Goal: Communication & Community: Answer question/provide support

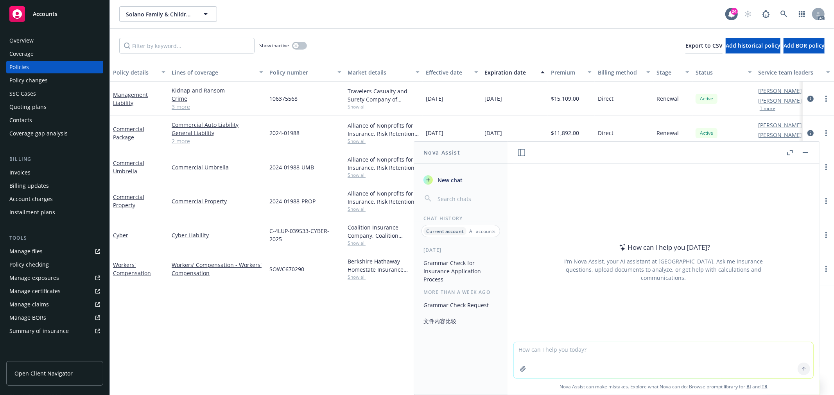
click at [625, 346] on textarea at bounding box center [663, 361] width 299 height 36
click at [612, 353] on textarea "draft 英文短信： 因为我们" at bounding box center [663, 360] width 299 height 37
click at [733, 347] on textarea "draft 英文短信： 因为这个case有点着急，所以我先把Indio link发给insured了。如果需要立即发给underwriter" at bounding box center [663, 360] width 299 height 37
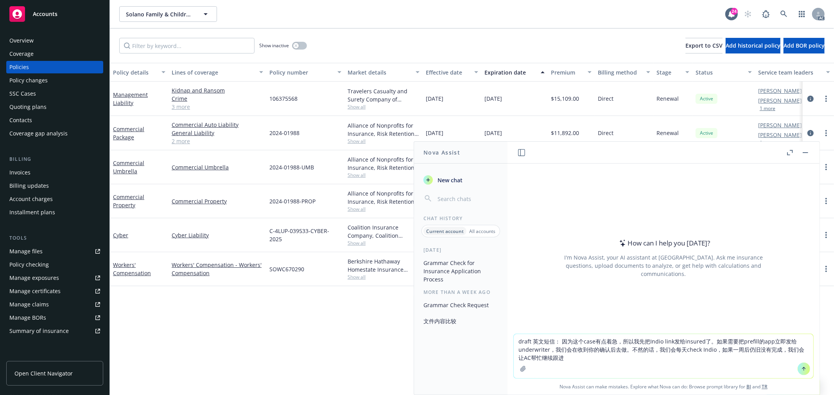
type textarea "draft 英文短信： 因为这个case有点着急，所以我先把Indio link发给insured了。如果需要把prefill的app立即发给underwri…"
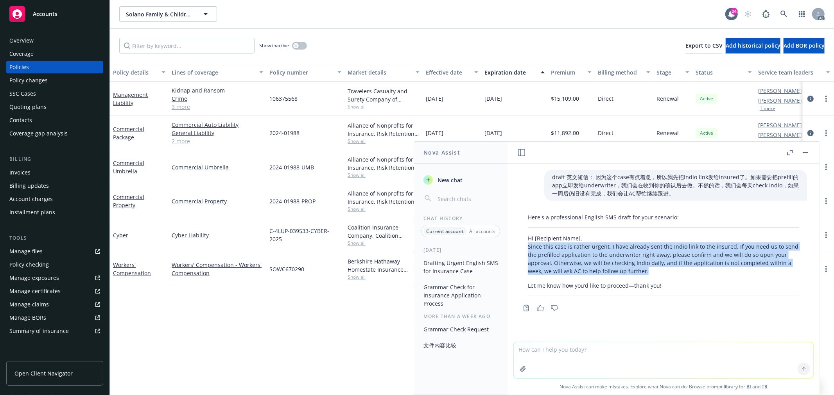
drag, startPoint x: 647, startPoint y: 269, endPoint x: 526, endPoint y: 248, distance: 122.5
click at [526, 248] on div "Here's a professional English SMS draft for your scenario: Hi [Recipient Name],…" at bounding box center [663, 254] width 287 height 89
copy p "Since this case is rather urgent, I have already sent the Indio link to the ins…"
